Goal: Information Seeking & Learning: Find contact information

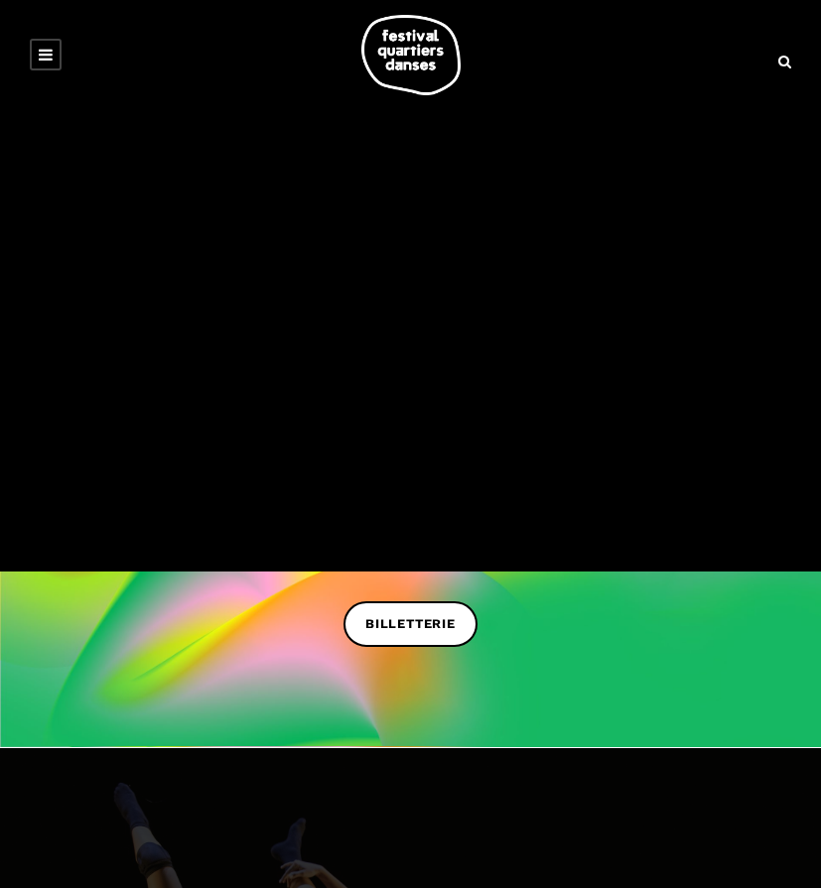
click at [47, 52] on icon at bounding box center [46, 55] width 14 height 16
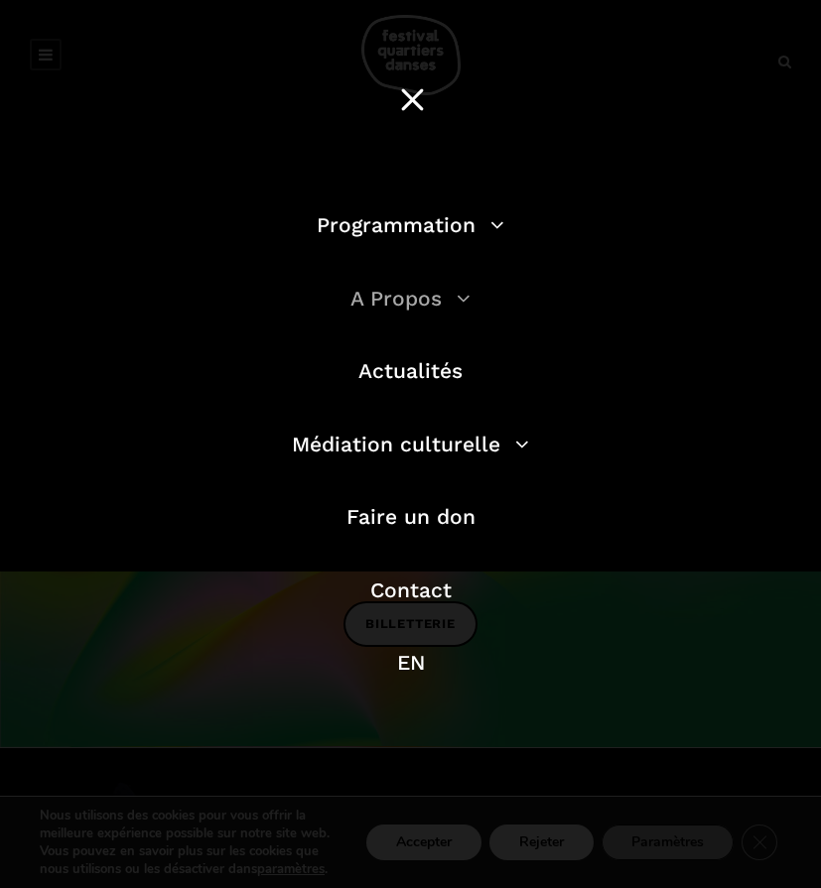
click at [415, 295] on link "A Propos" at bounding box center [410, 298] width 120 height 25
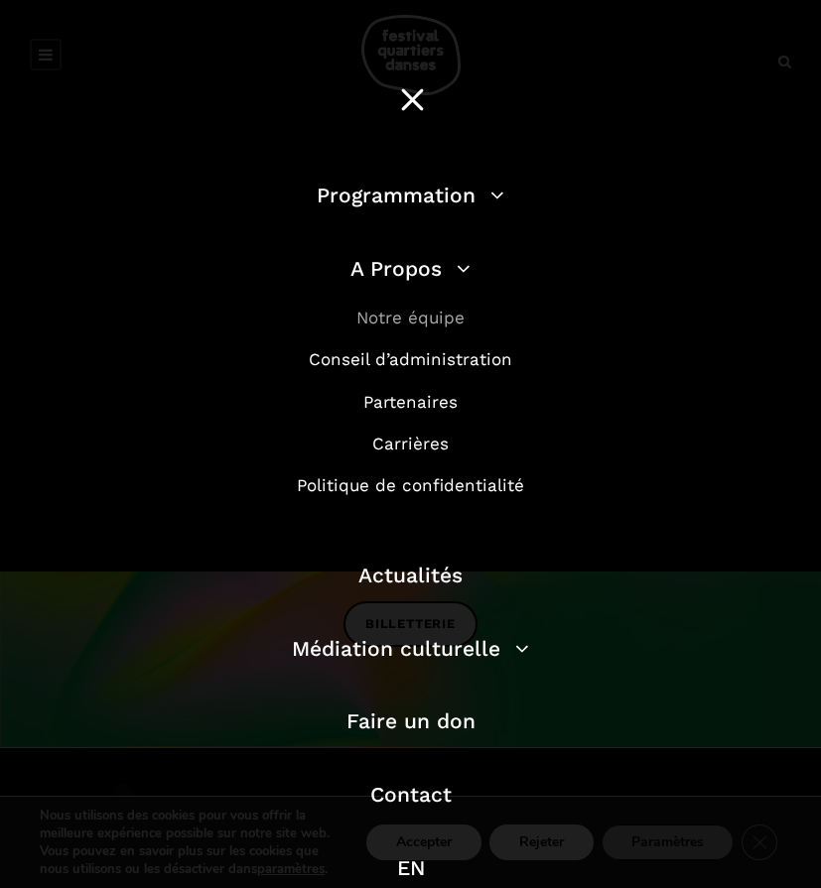
click at [411, 318] on link "Notre équipe" at bounding box center [410, 318] width 108 height 20
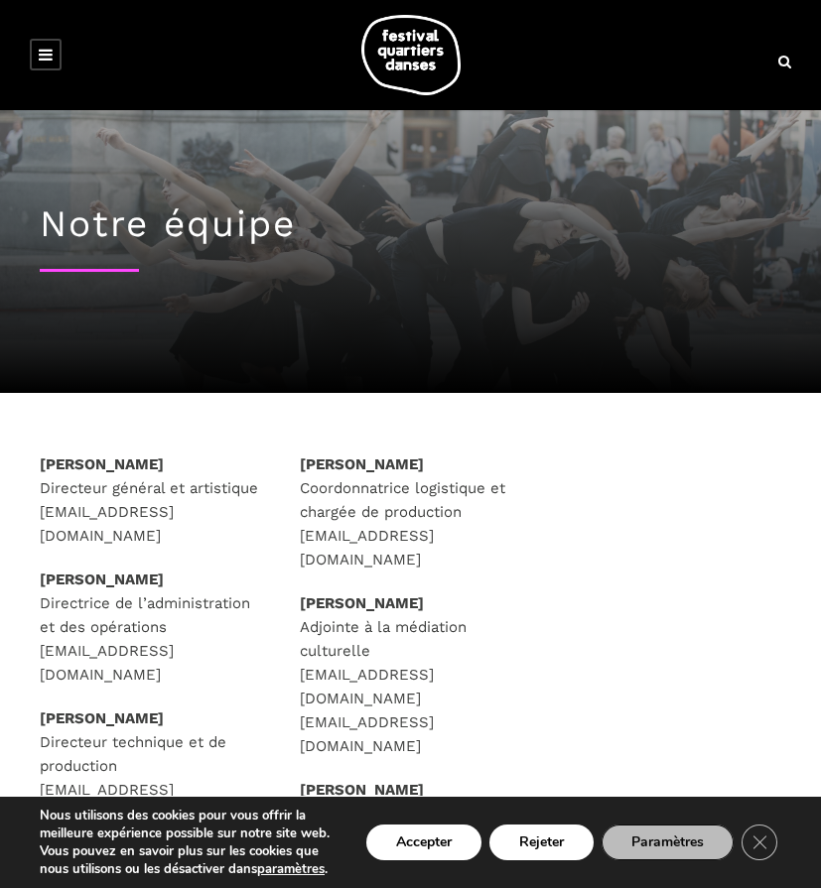
drag, startPoint x: 41, startPoint y: 511, endPoint x: 70, endPoint y: 536, distance: 38.8
click at [70, 536] on p "[PERSON_NAME] Directeur général et artistique [EMAIL_ADDRESS][DOMAIN_NAME]" at bounding box center [150, 500] width 220 height 95
copy p "[EMAIL_ADDRESS][DOMAIN_NAME]"
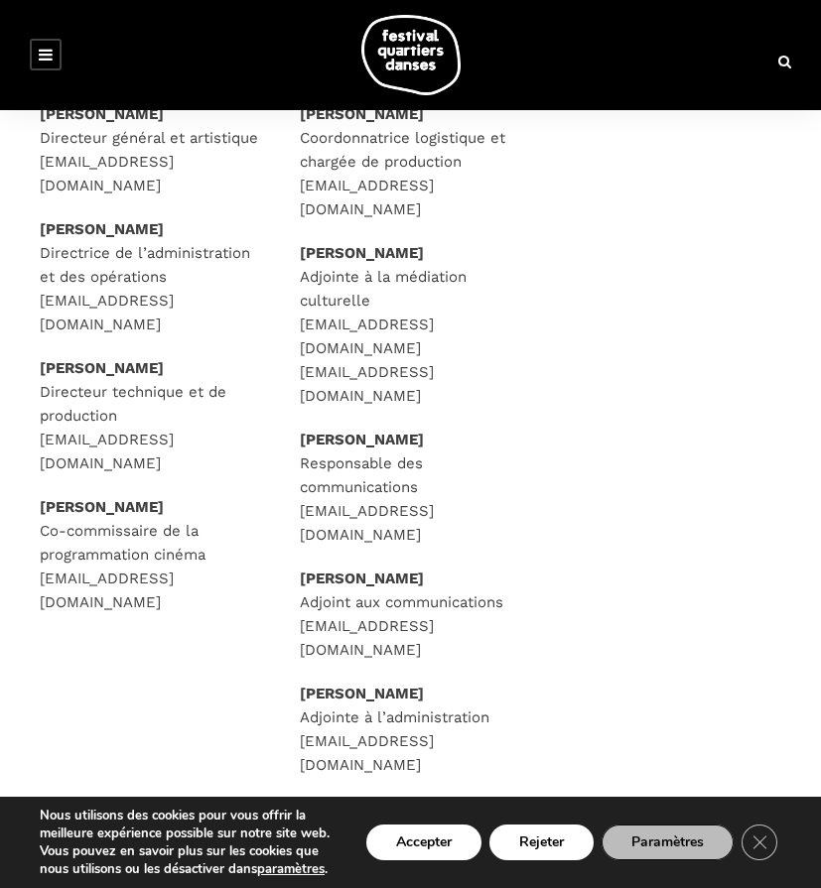
scroll to position [351, 0]
drag, startPoint x: 299, startPoint y: 323, endPoint x: 334, endPoint y: 344, distance: 41.9
click at [334, 344] on div "Caroline Beaudry Coordonnatrice logistique et chargée de production logistiques…" at bounding box center [410, 463] width 260 height 724
copy p "animation@quartiersdanses.com"
drag, startPoint x: 298, startPoint y: 366, endPoint x: 409, endPoint y: 398, distance: 115.6
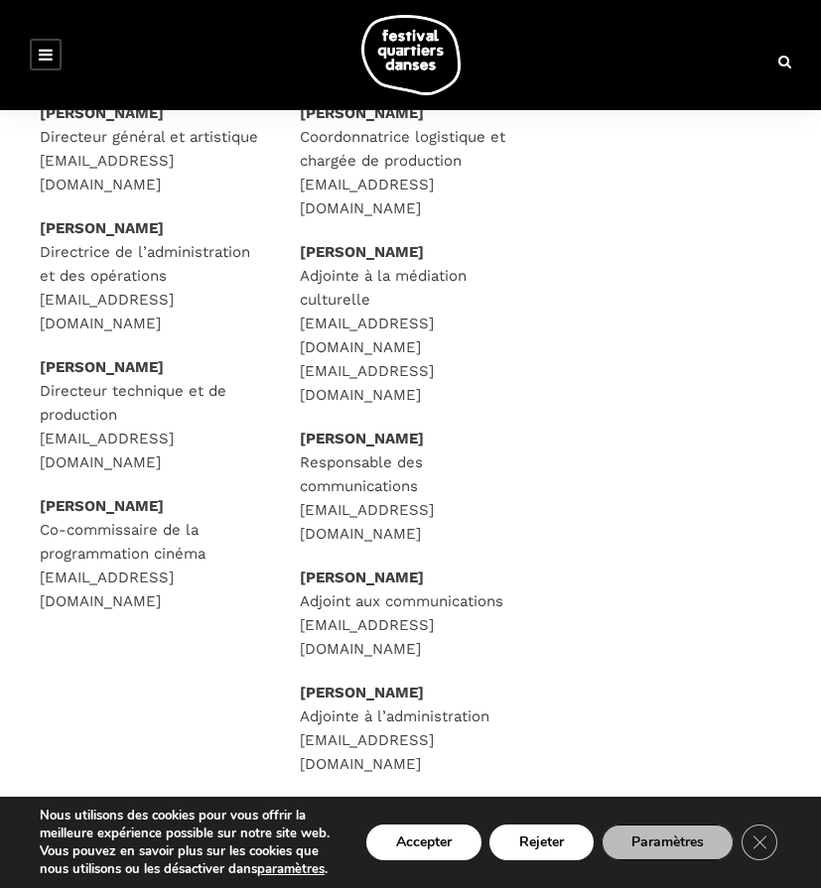
click at [409, 398] on div "Caroline Beaudry Coordonnatrice logistique et chargée de production logistiques…" at bounding box center [410, 463] width 260 height 724
copy p "mediationculturelle@quartiersdanses.com"
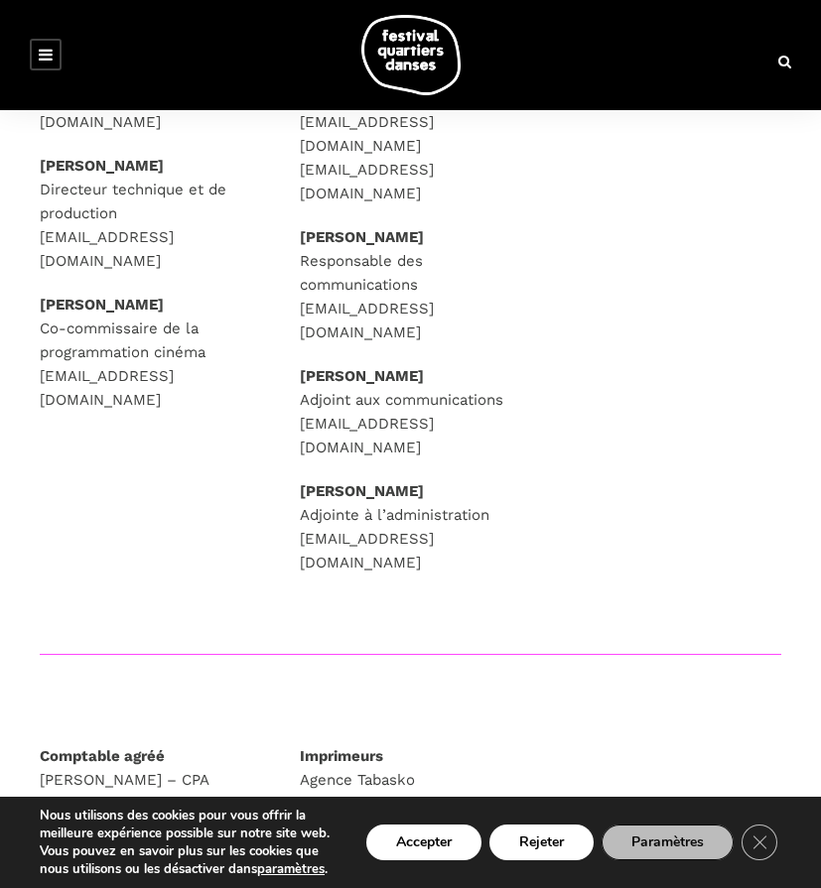
scroll to position [557, 0]
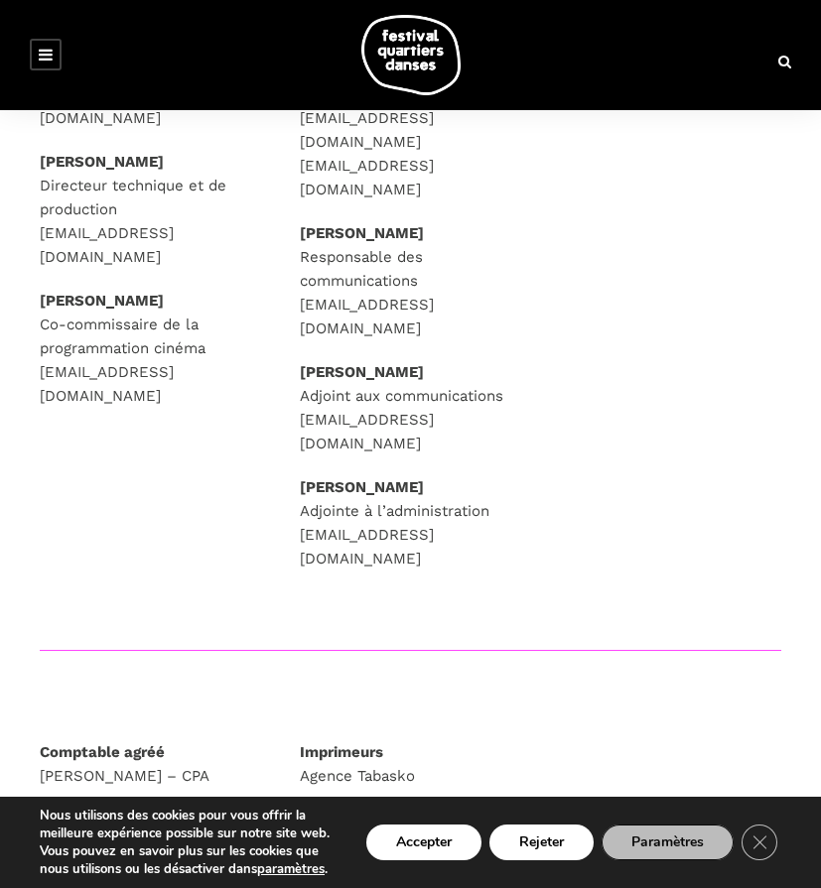
drag, startPoint x: 373, startPoint y: 563, endPoint x: 288, endPoint y: 537, distance: 89.2
click at [288, 537] on div "Caroline Beaudry Coordonnatrice logistique et chargée de production logistiques…" at bounding box center [410, 258] width 260 height 724
copy p "adjointe.admin@quartiersdanses.com"
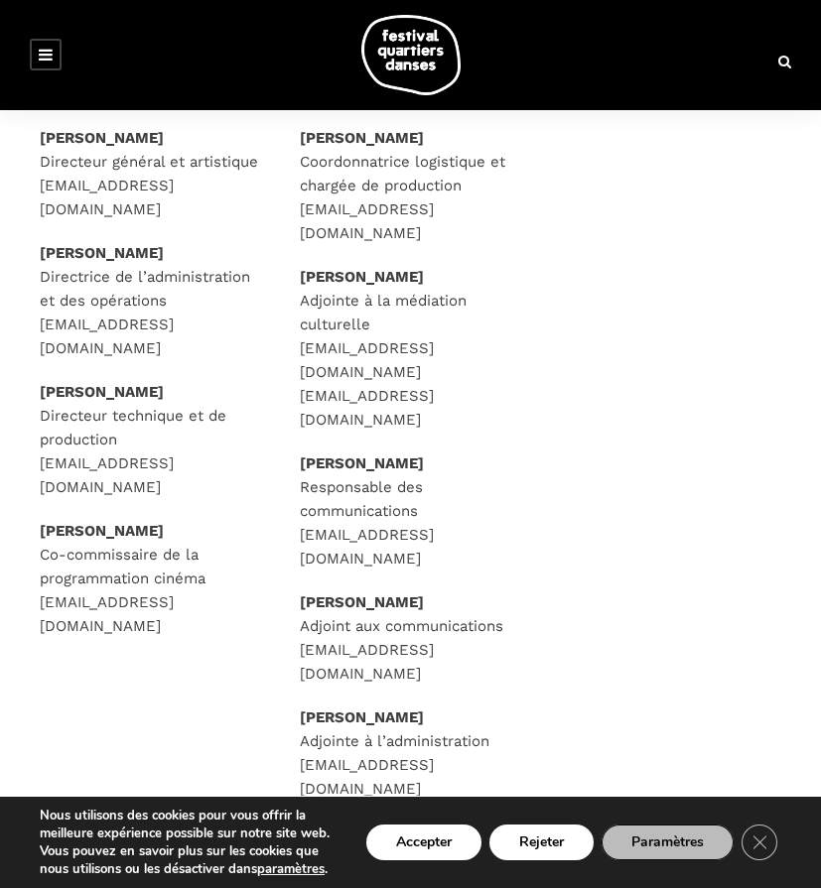
scroll to position [192, 0]
